Goal: Task Accomplishment & Management: Use online tool/utility

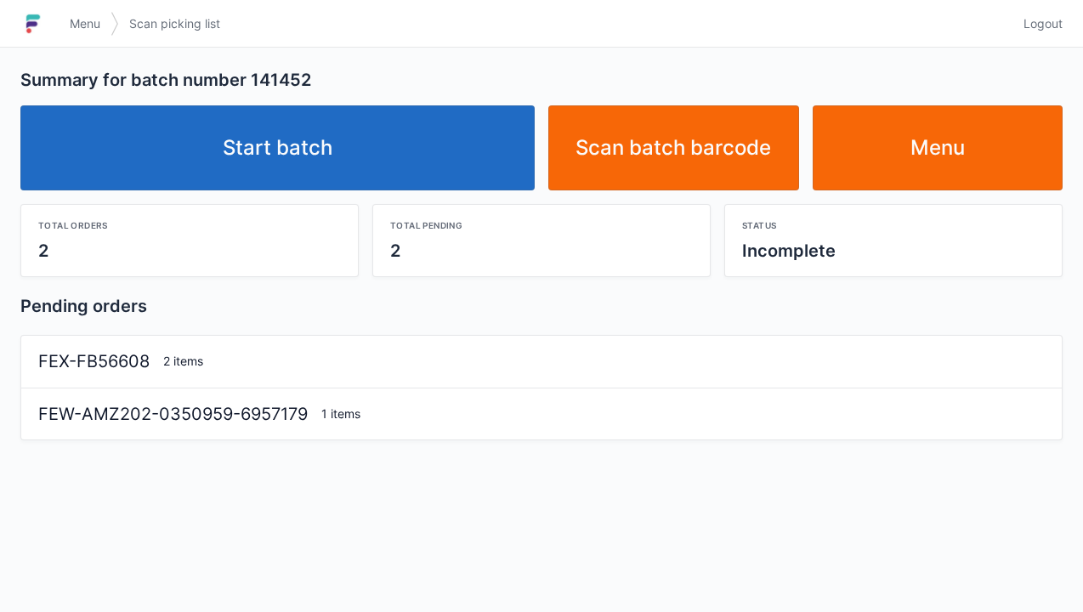
click at [320, 179] on link "Start batch" at bounding box center [277, 147] width 515 height 85
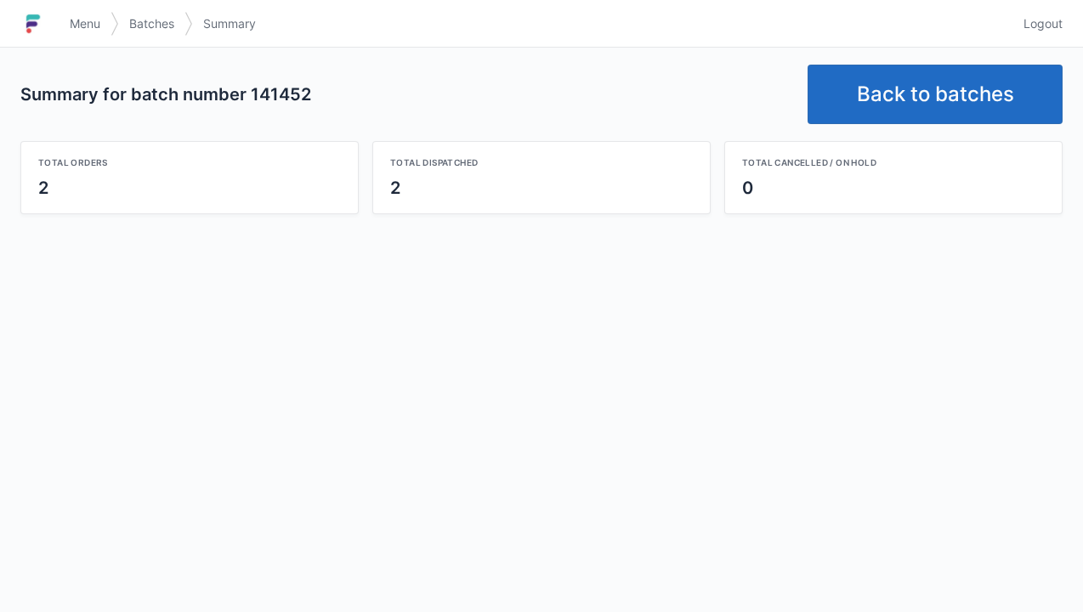
click at [915, 105] on link "Back to batches" at bounding box center [935, 95] width 255 height 60
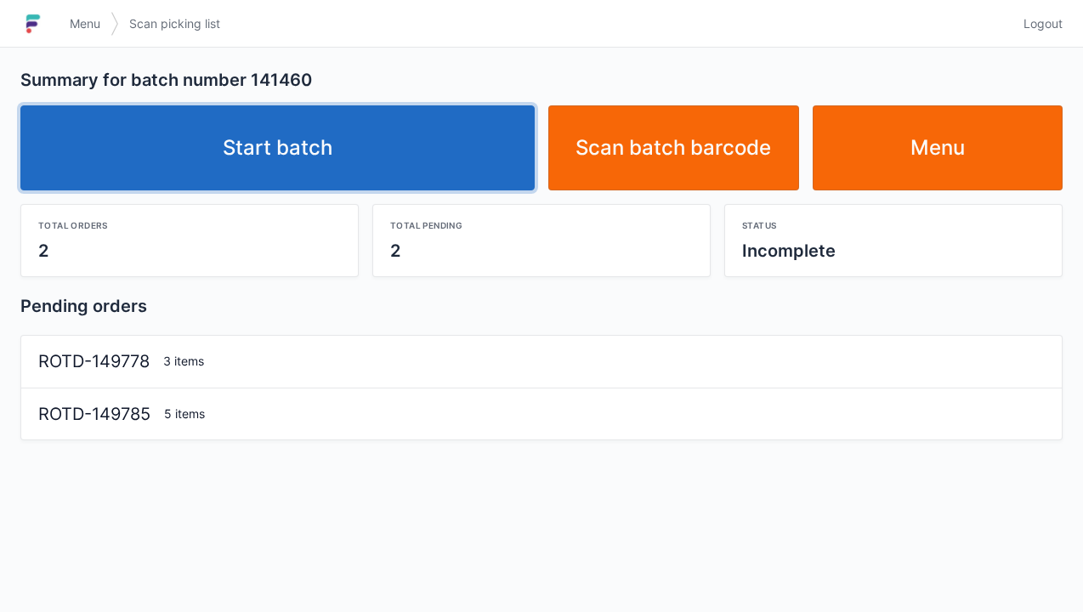
click at [401, 161] on link "Start batch" at bounding box center [277, 147] width 515 height 85
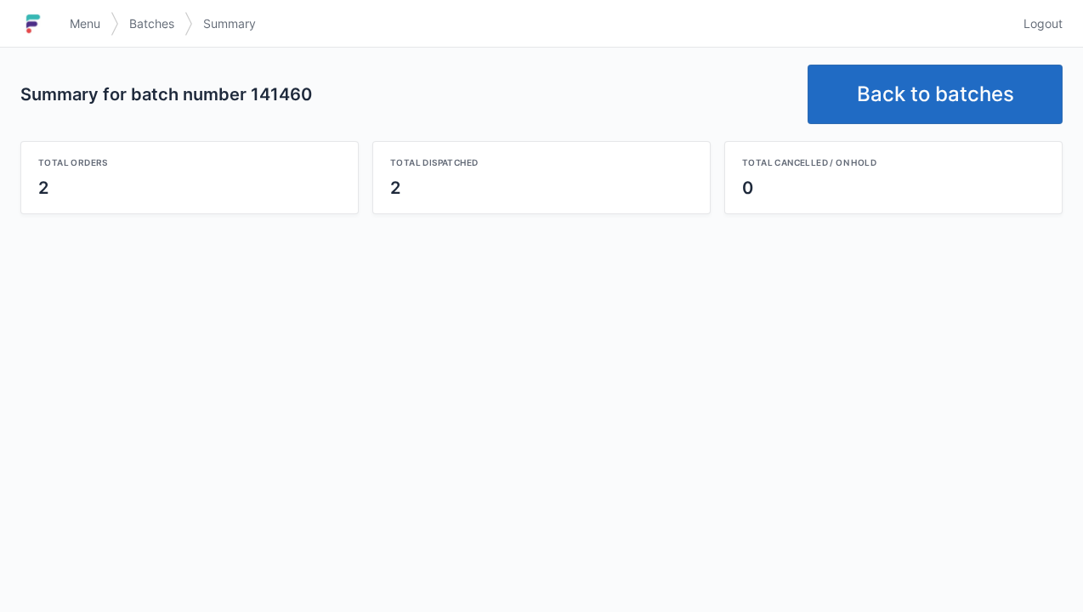
click at [914, 102] on link "Back to batches" at bounding box center [935, 95] width 255 height 60
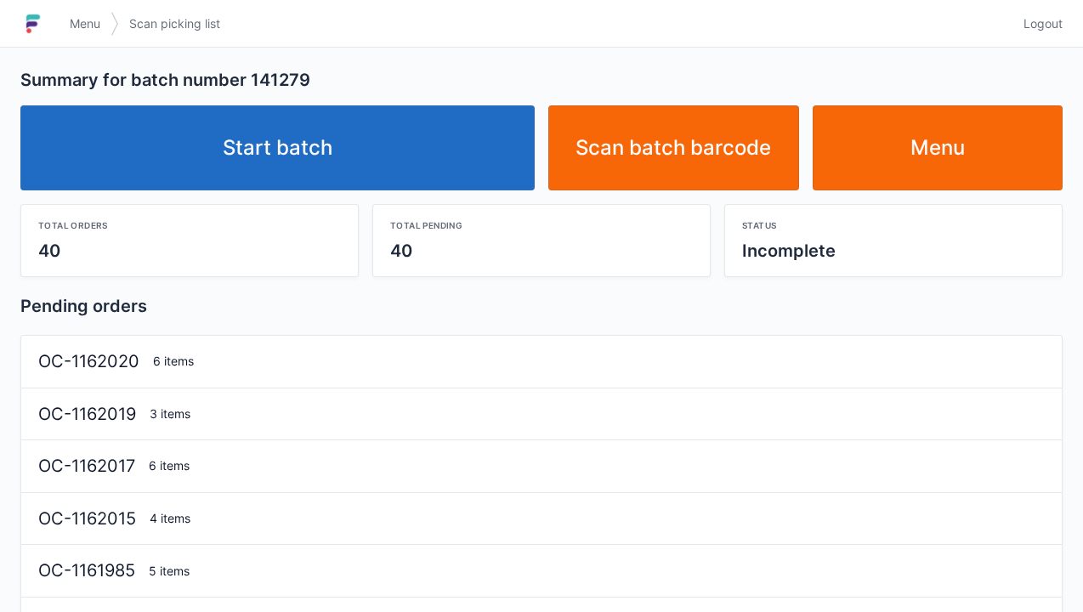
click at [362, 140] on link "Start batch" at bounding box center [277, 147] width 515 height 85
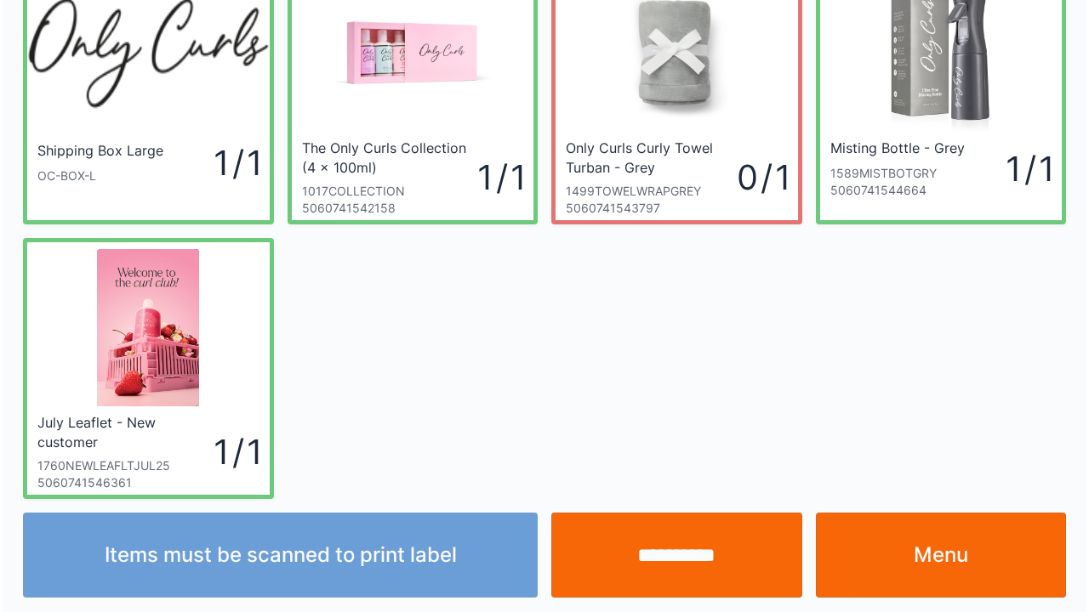
scroll to position [99, 0]
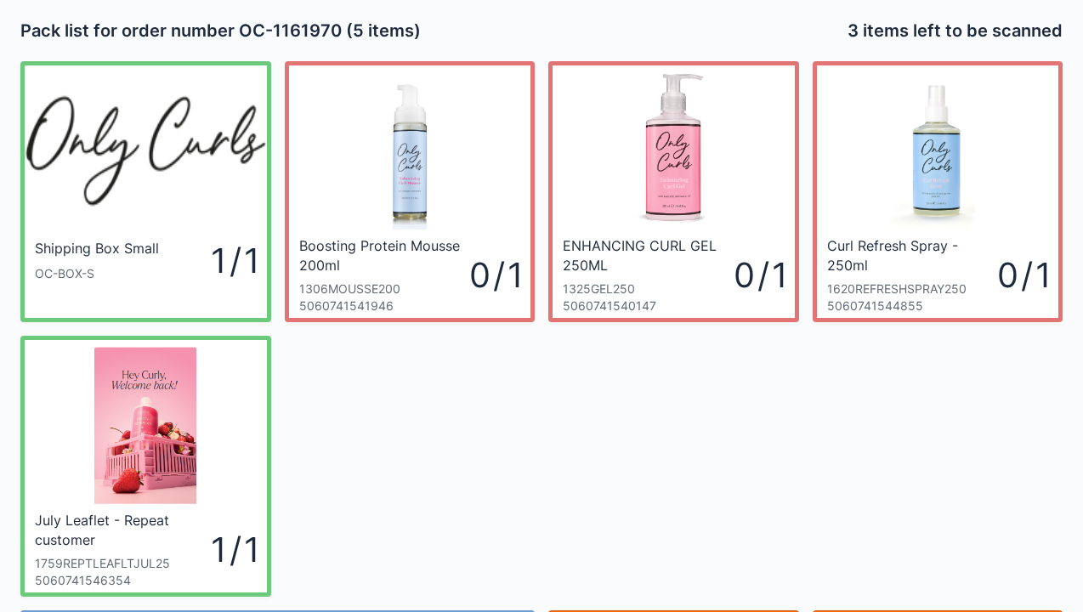
scroll to position [34, 0]
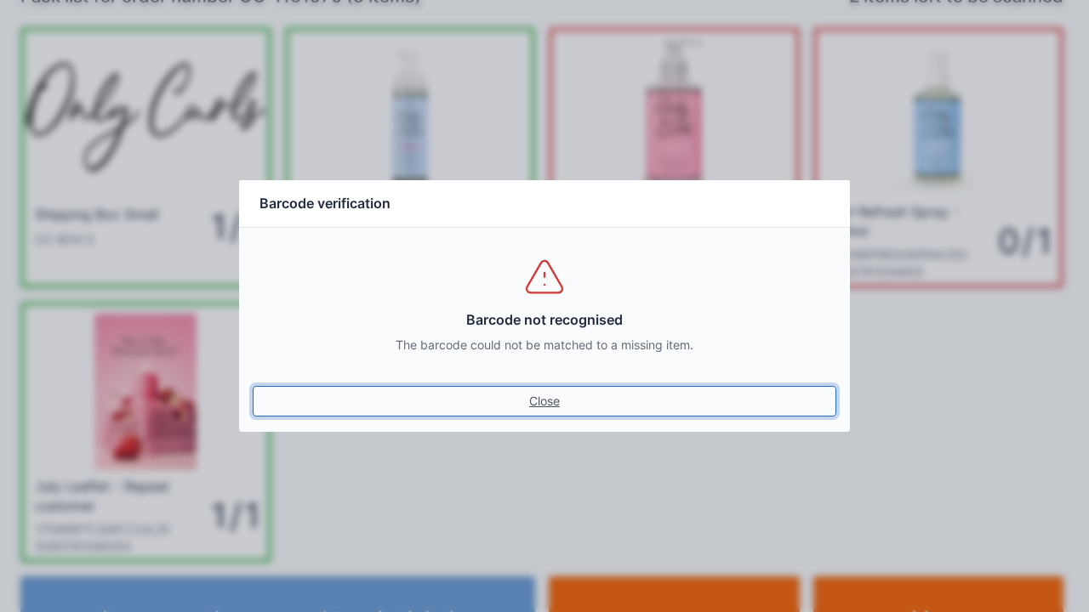
click at [532, 404] on link "Close" at bounding box center [544, 401] width 583 height 31
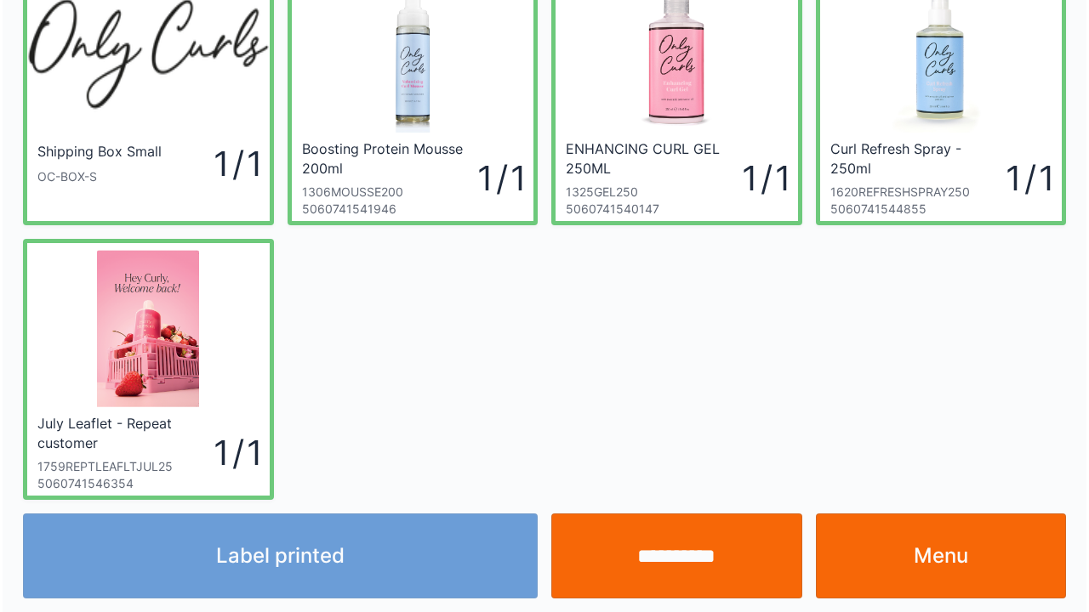
scroll to position [99, 0]
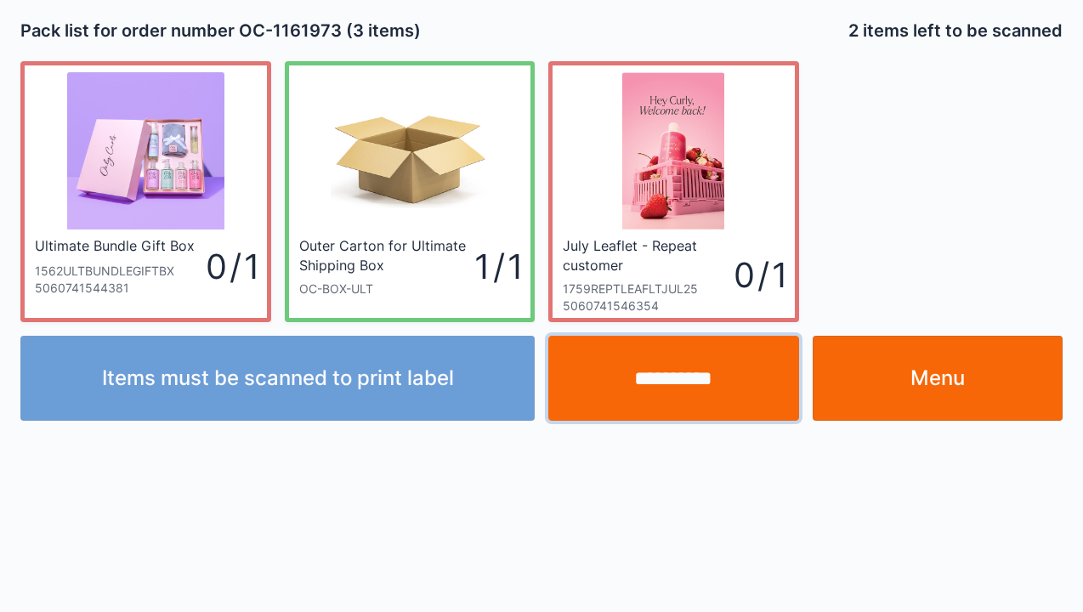
click at [684, 390] on input "**********" at bounding box center [674, 378] width 251 height 85
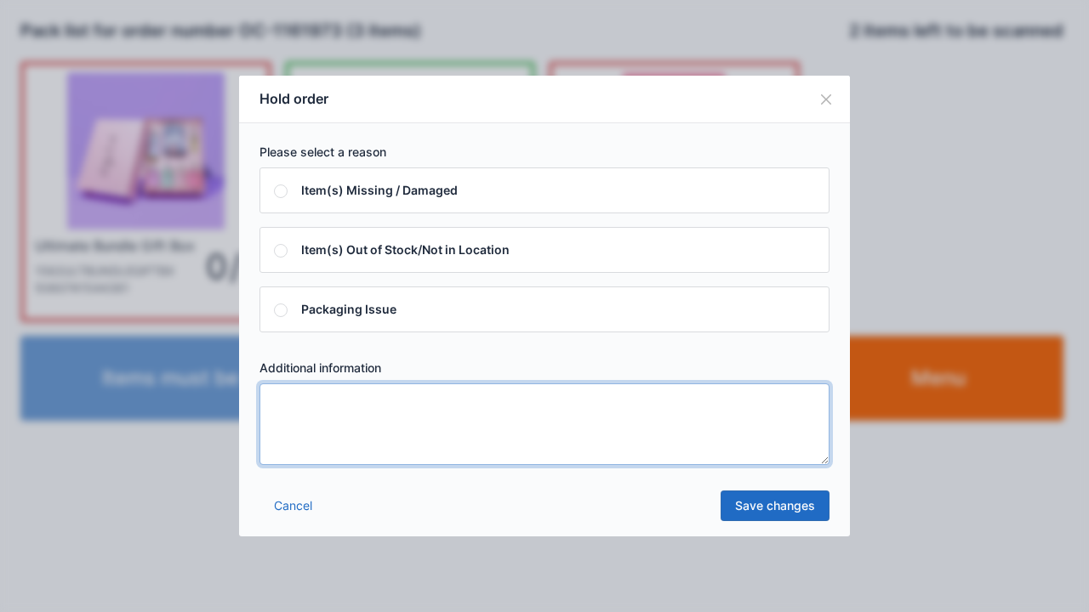
click at [424, 456] on textarea at bounding box center [544, 425] width 570 height 82
type textarea "*"
click at [789, 510] on link "Save changes" at bounding box center [774, 506] width 109 height 31
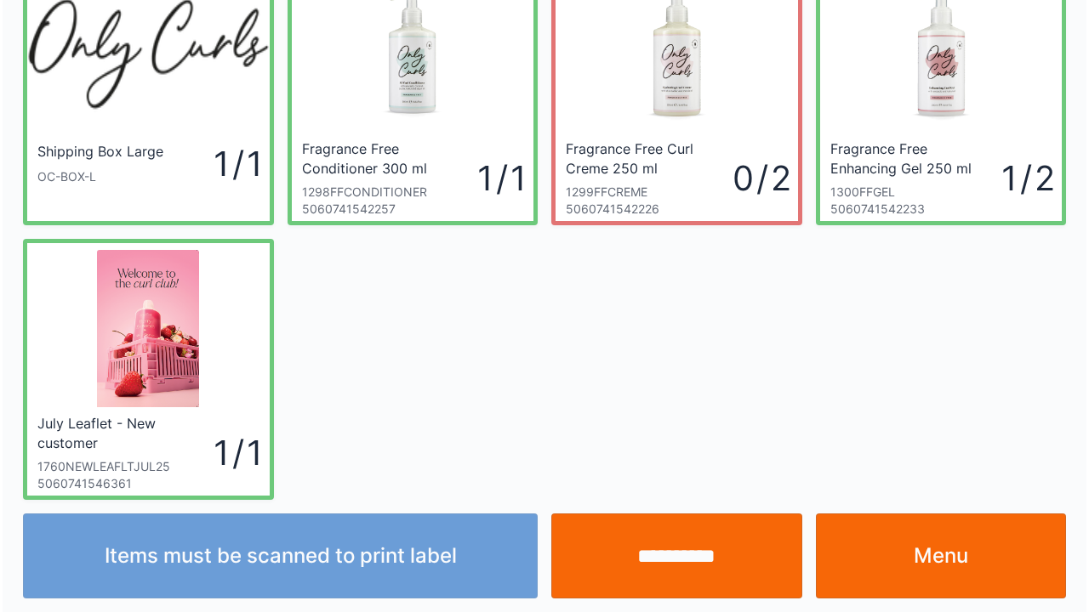
scroll to position [99, 0]
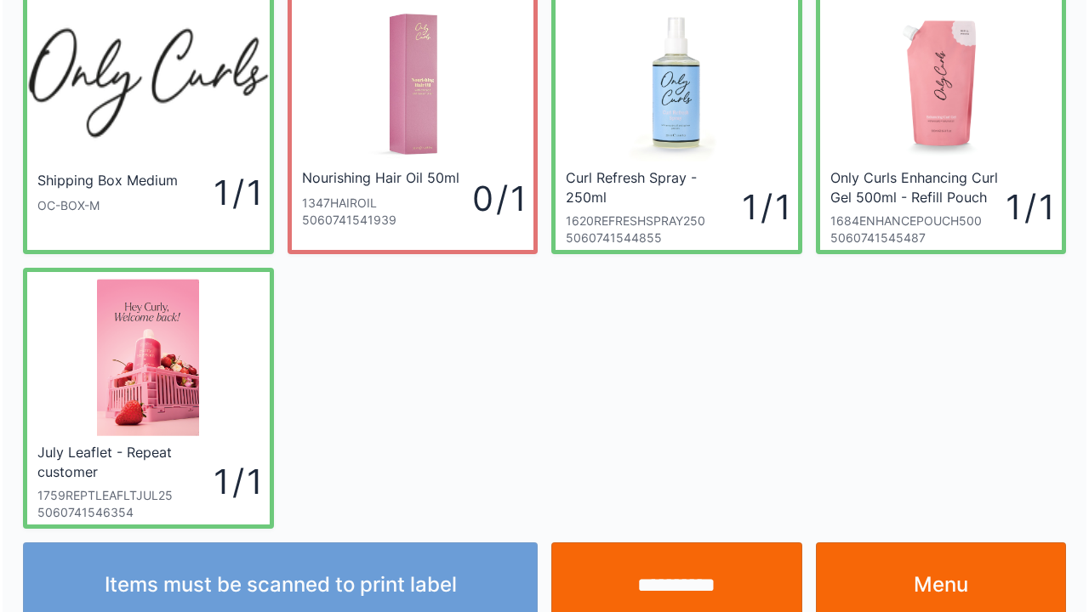
scroll to position [99, 0]
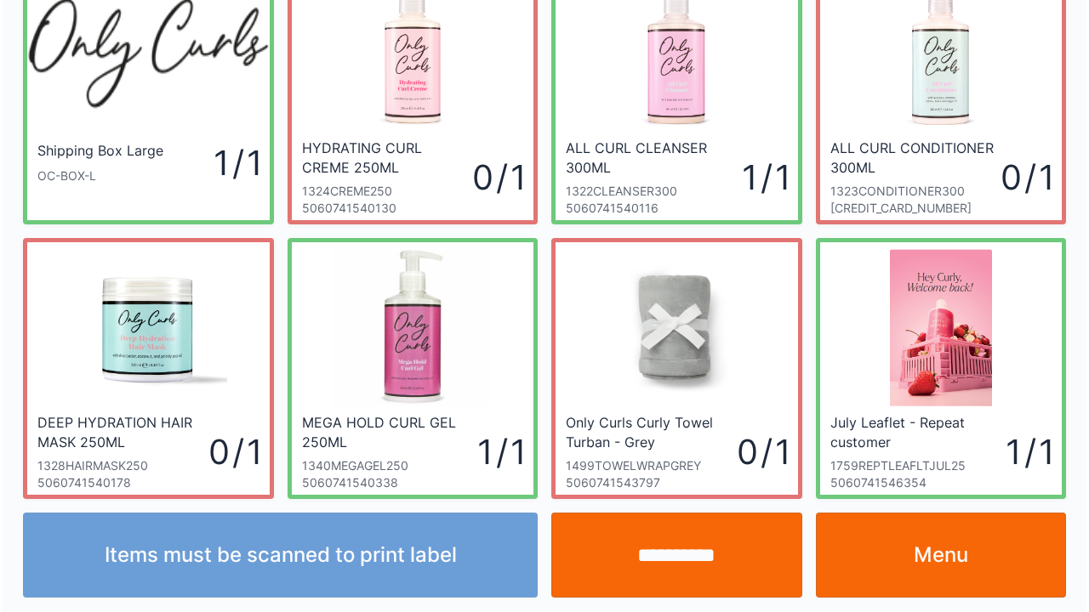
scroll to position [99, 0]
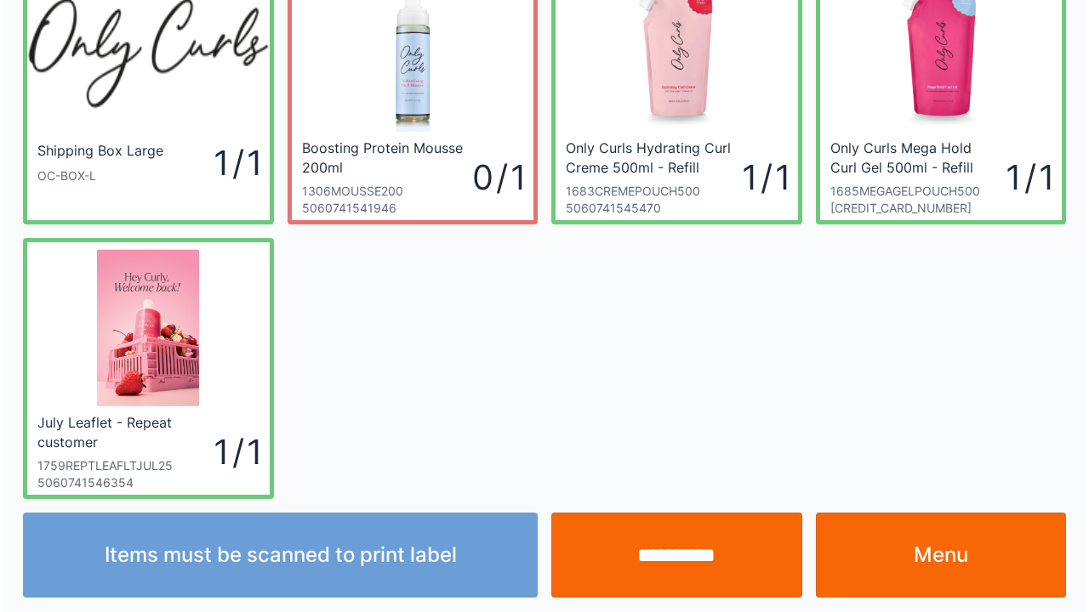
scroll to position [99, 0]
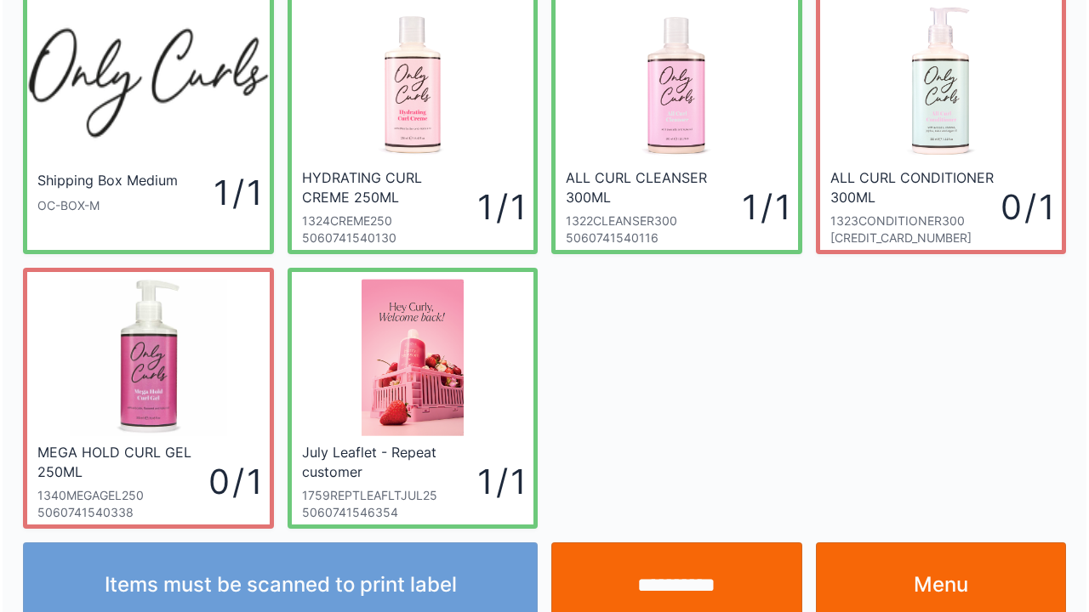
scroll to position [99, 0]
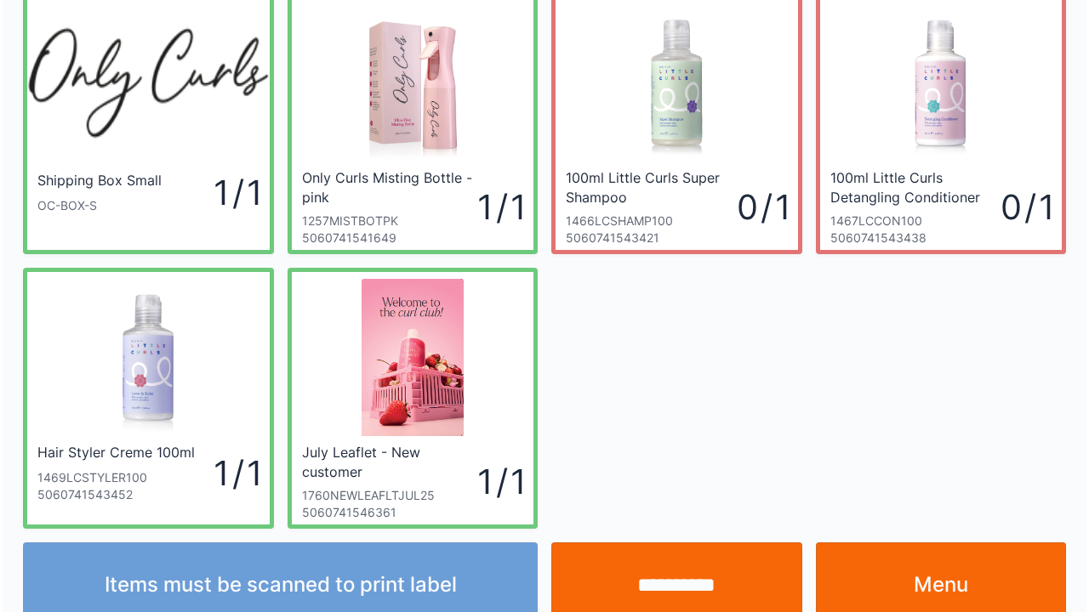
scroll to position [99, 0]
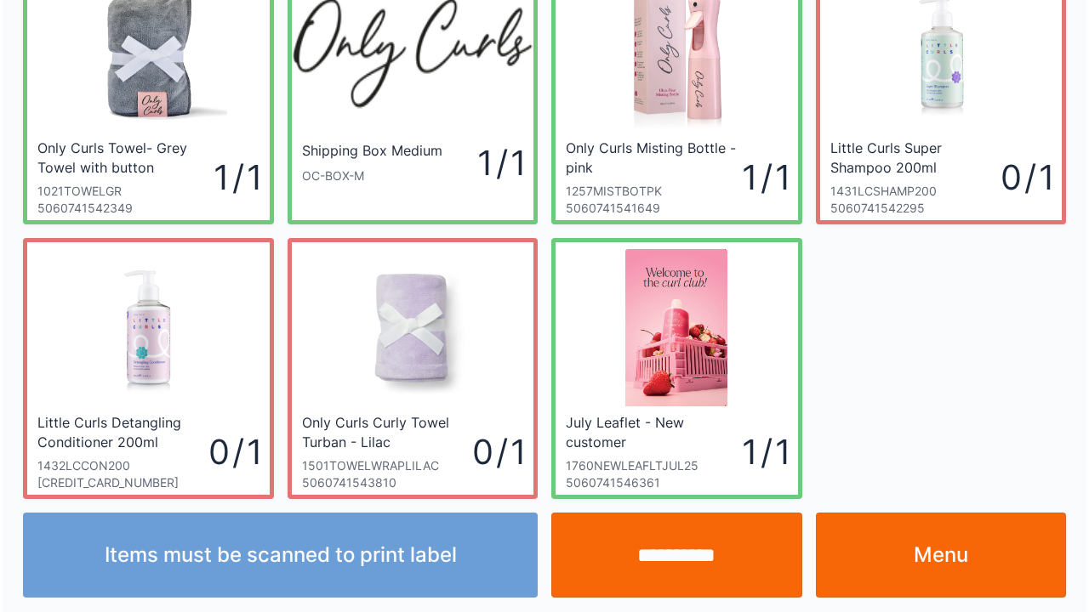
scroll to position [99, 0]
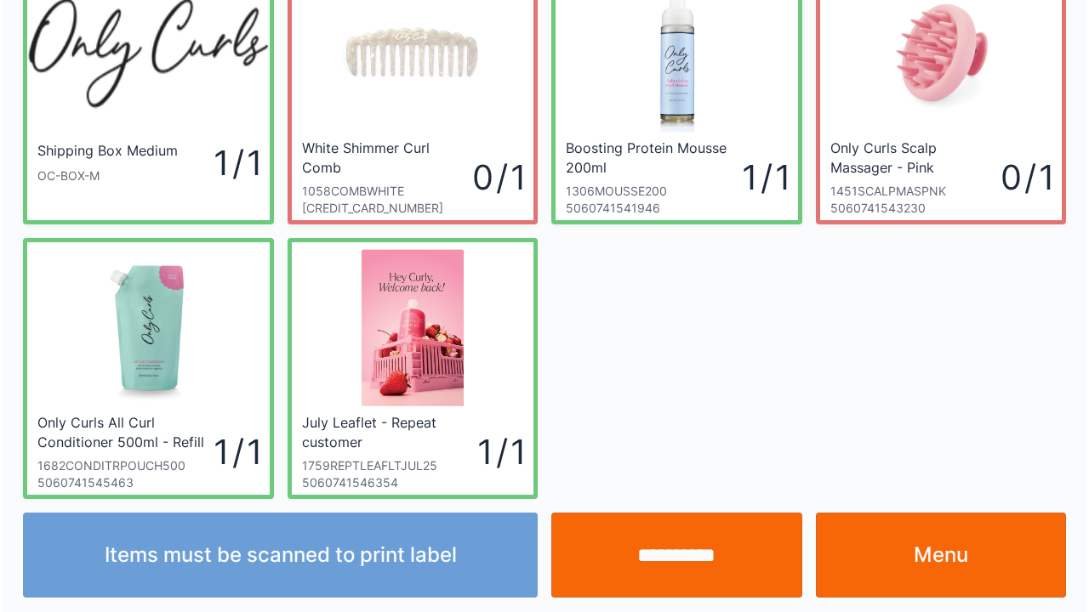
scroll to position [99, 0]
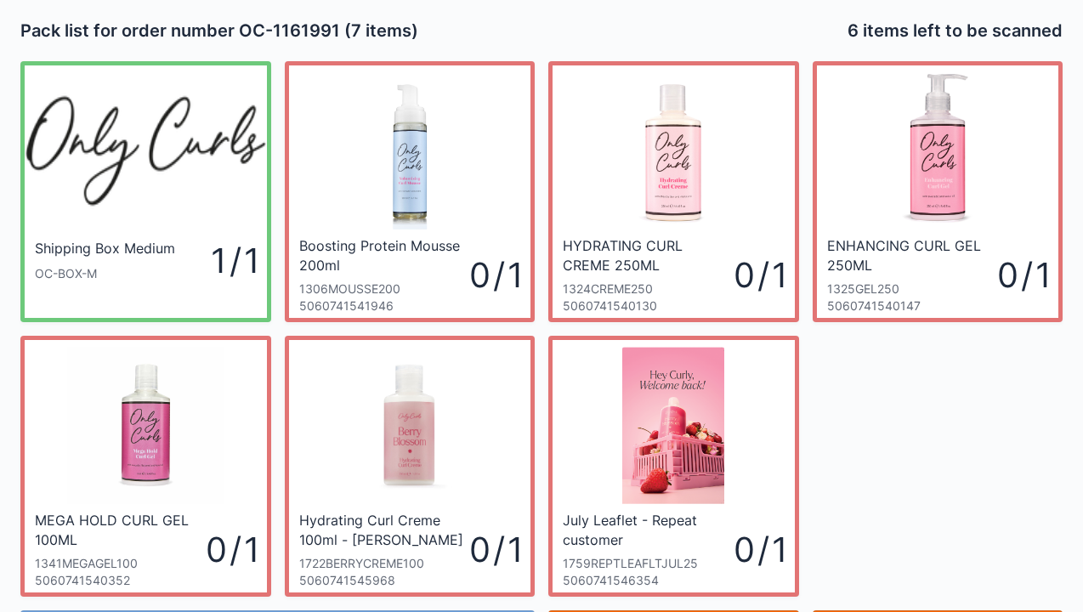
scroll to position [99, 0]
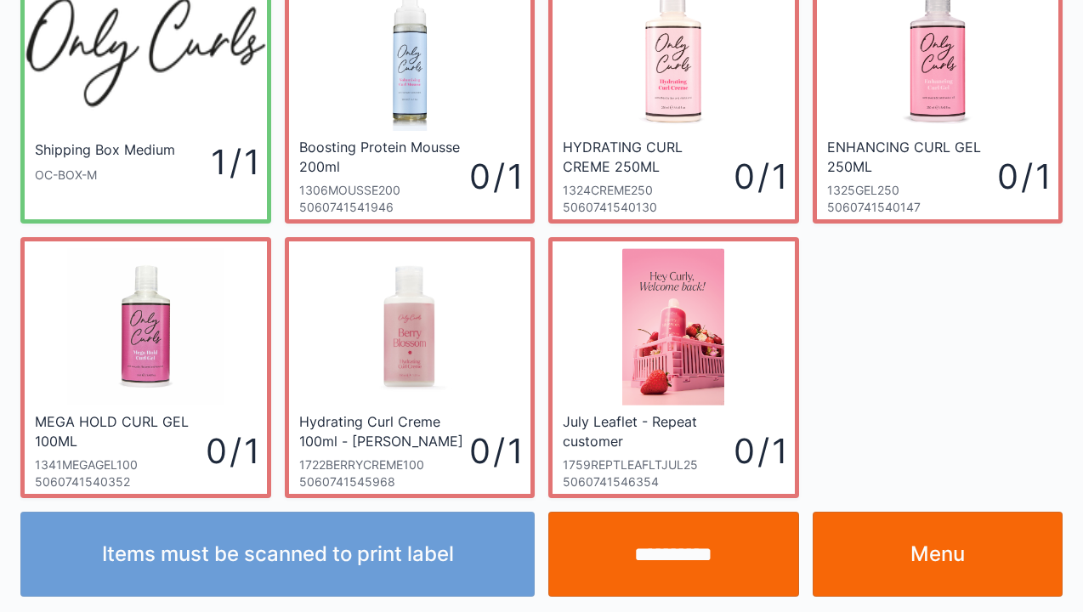
click at [913, 556] on link "Menu" at bounding box center [938, 554] width 251 height 85
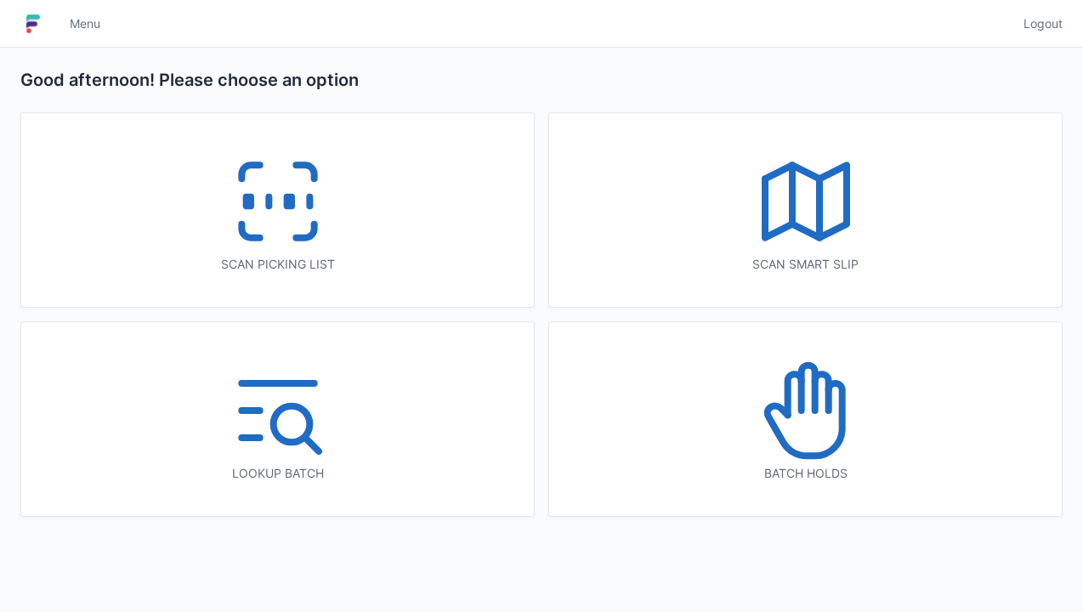
click at [307, 223] on icon at bounding box center [278, 201] width 109 height 109
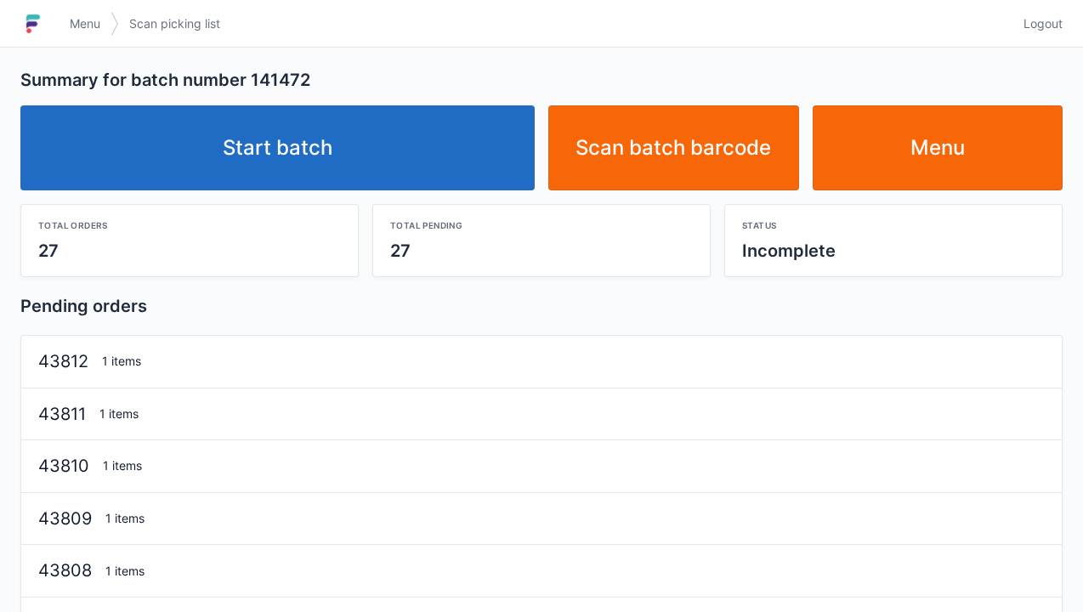
click at [416, 171] on link "Start batch" at bounding box center [277, 147] width 515 height 85
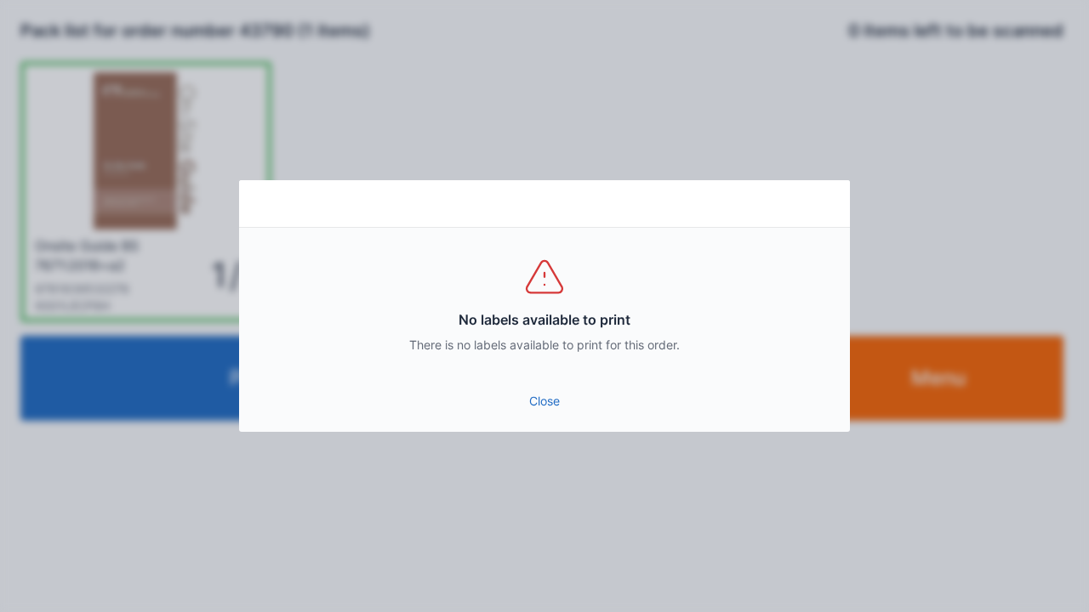
click at [556, 408] on link "Close" at bounding box center [544, 401] width 583 height 31
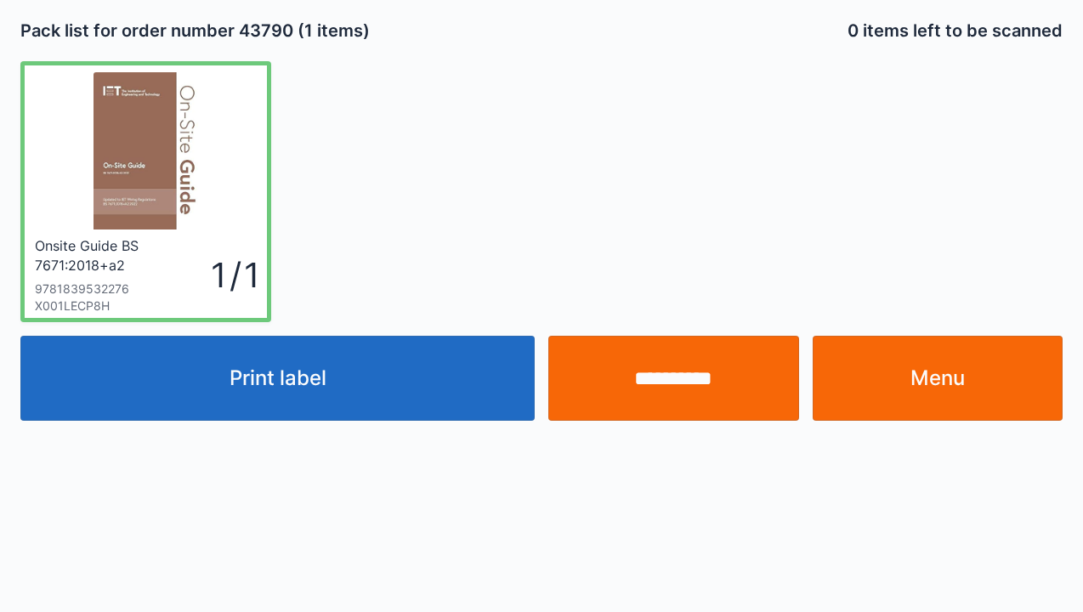
click at [694, 393] on input "**********" at bounding box center [674, 378] width 251 height 85
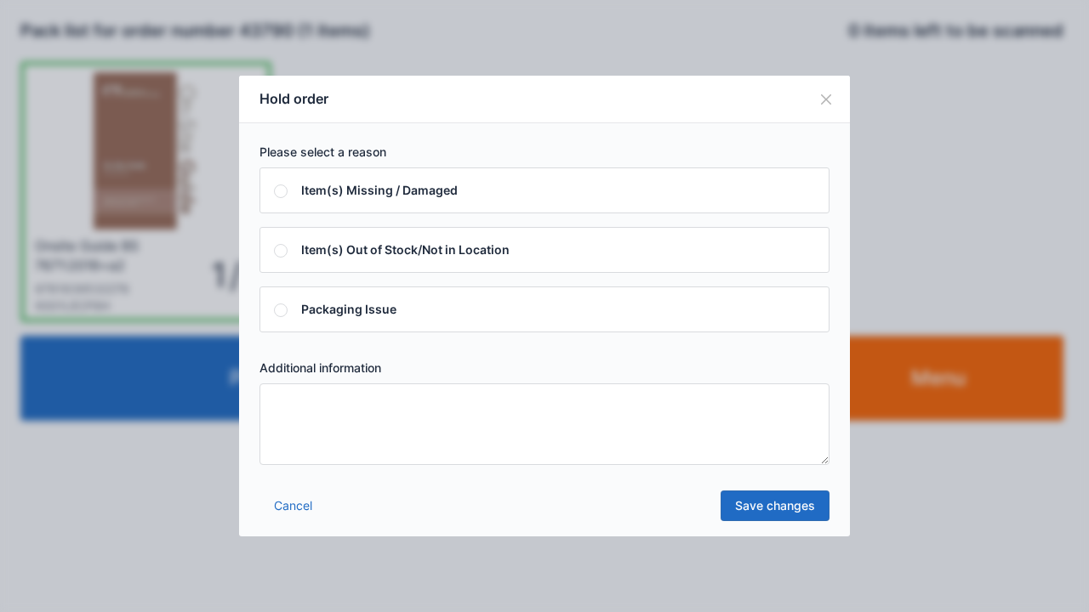
click at [484, 426] on textarea at bounding box center [544, 425] width 570 height 82
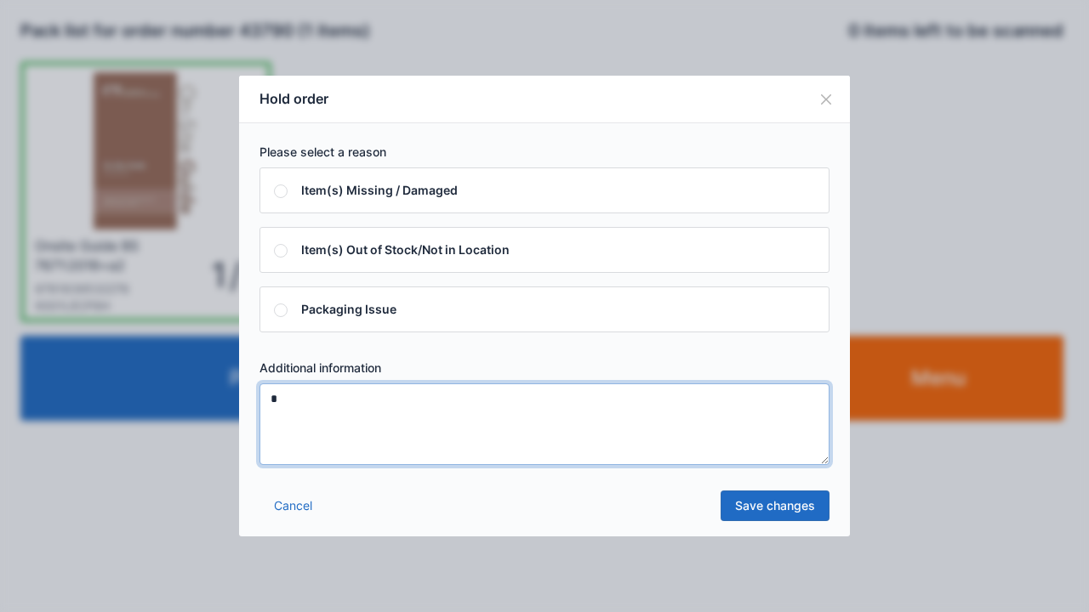
type textarea "*"
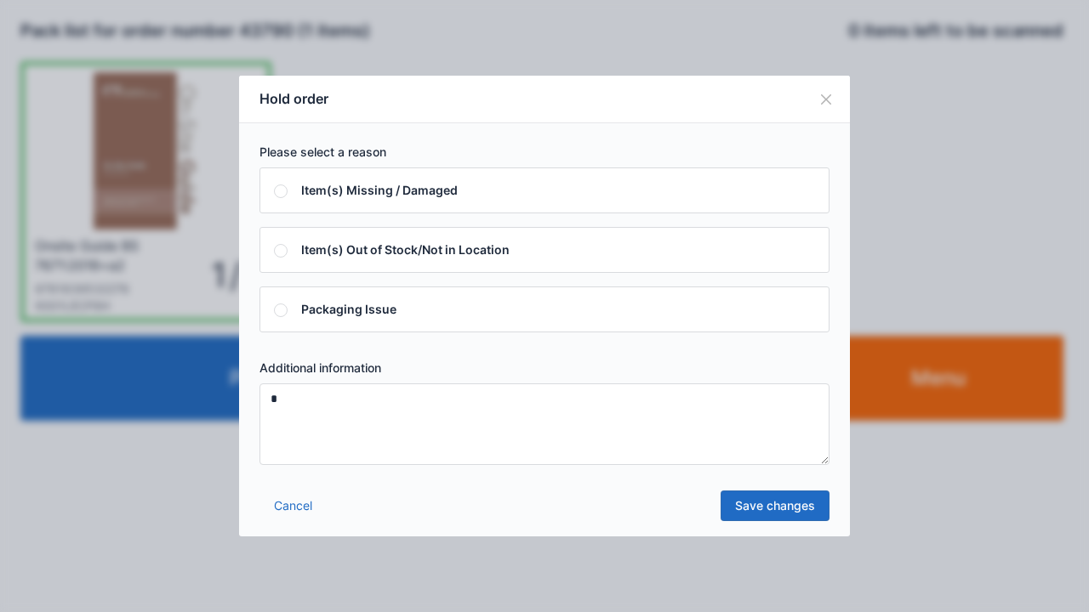
click at [774, 518] on link "Save changes" at bounding box center [774, 506] width 109 height 31
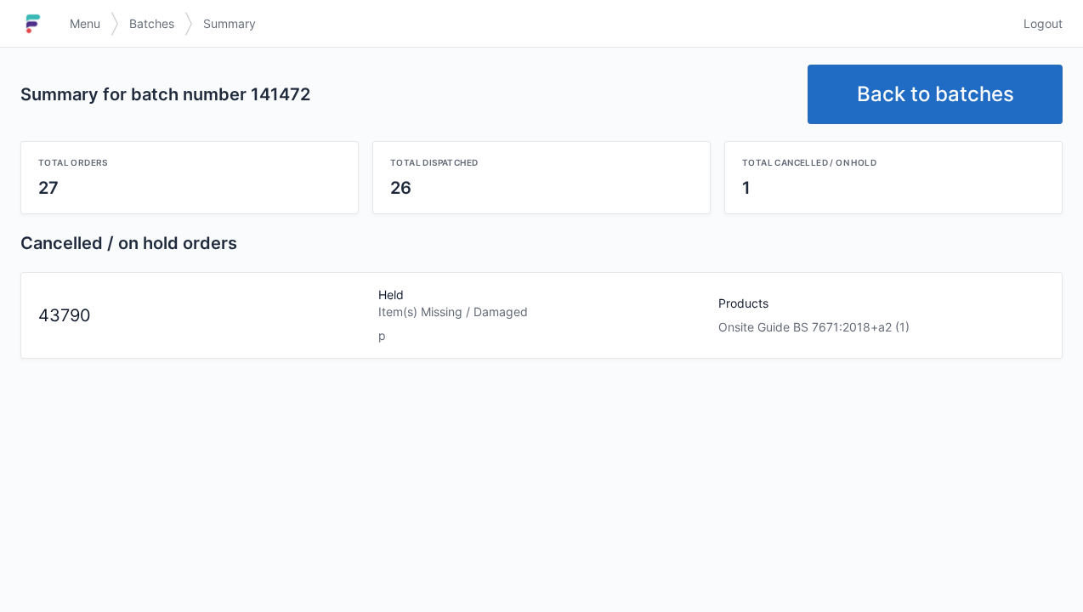
click at [65, 14] on link "Menu" at bounding box center [85, 24] width 51 height 31
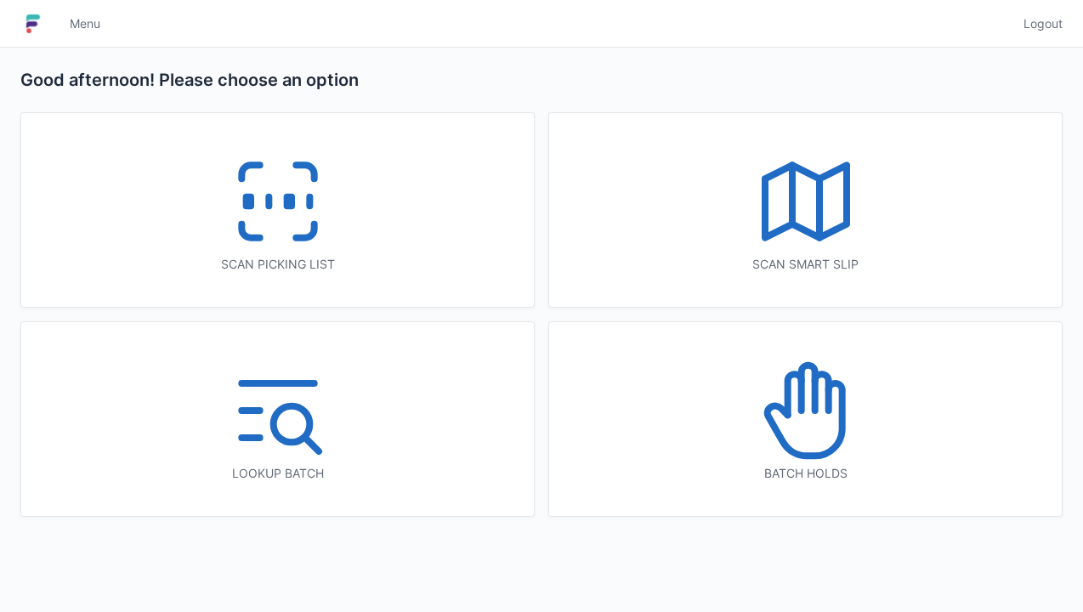
click at [794, 426] on icon at bounding box center [806, 410] width 109 height 109
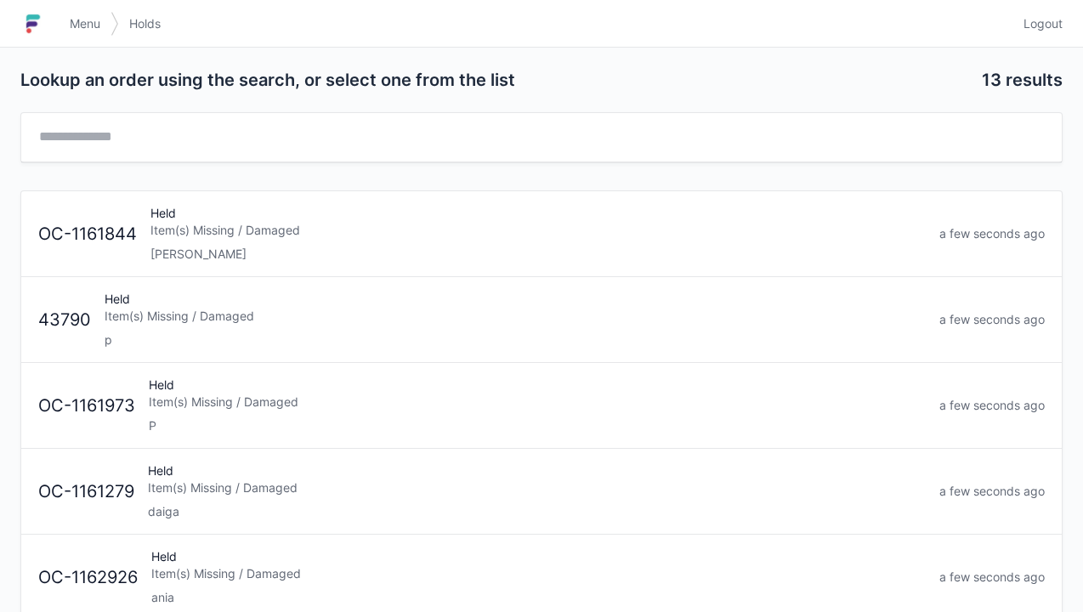
click at [410, 315] on div "Item(s) Missing / Damaged" at bounding box center [516, 316] width 822 height 17
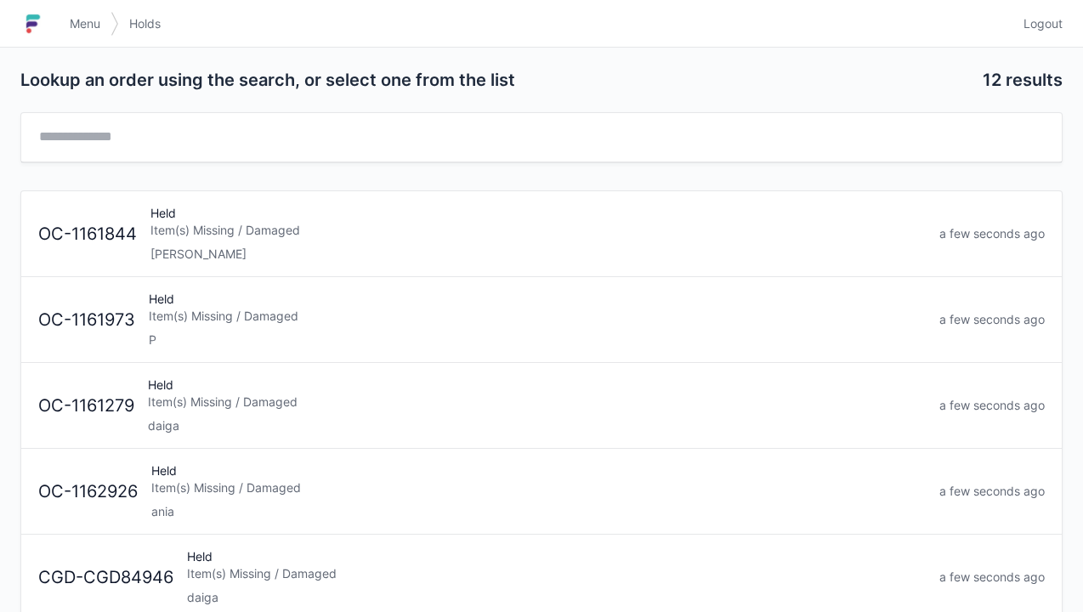
click at [71, 9] on link "Menu" at bounding box center [85, 24] width 51 height 31
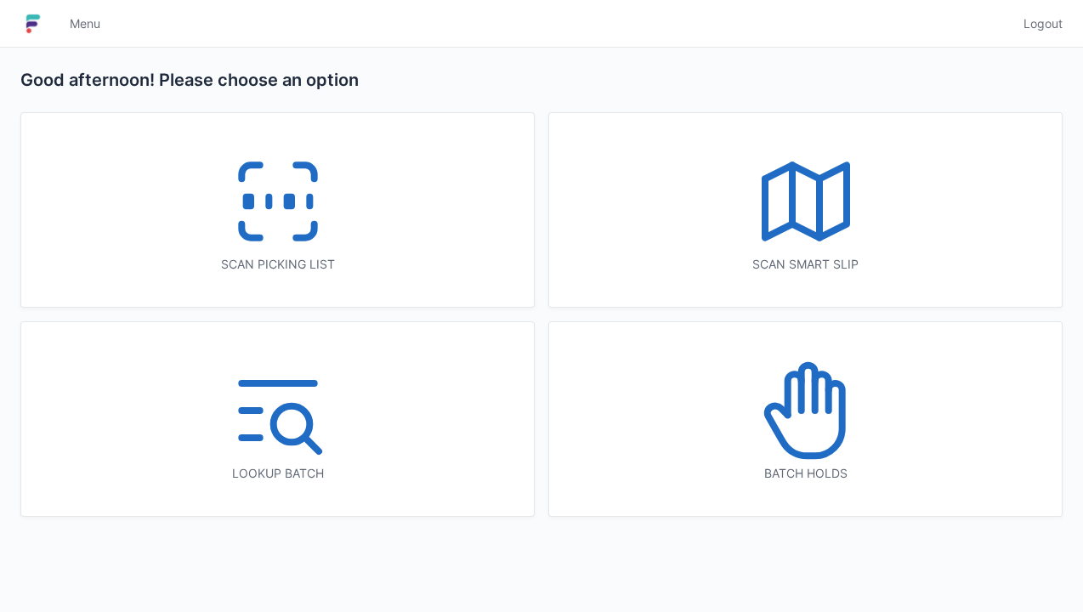
click at [82, 28] on span "Menu" at bounding box center [85, 23] width 31 height 17
click at [1052, 14] on link "Logout" at bounding box center [1038, 24] width 49 height 31
